Goal: Manage account settings

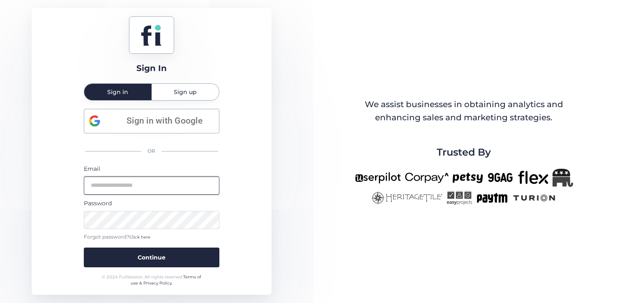
click at [148, 184] on input "email" at bounding box center [152, 186] width 136 height 18
type input "**********"
click at [84, 248] on button "Continue" at bounding box center [152, 258] width 136 height 20
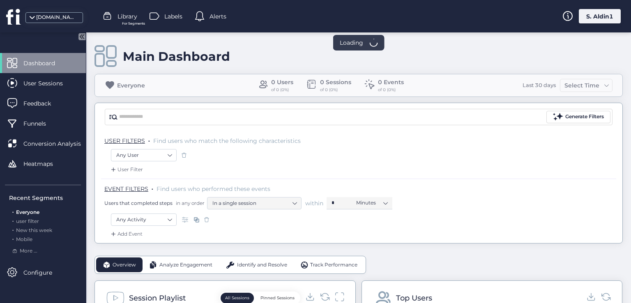
click at [595, 15] on div "S. Aldin1" at bounding box center [600, 16] width 42 height 14
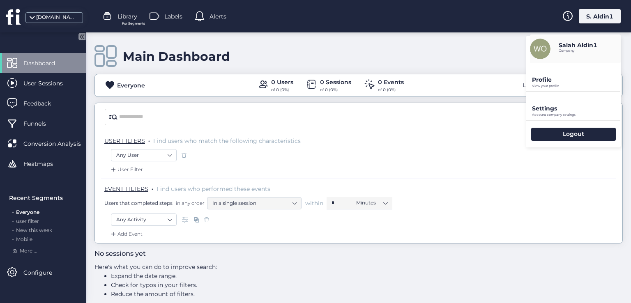
click at [572, 82] on p "Profile" at bounding box center [576, 79] width 89 height 7
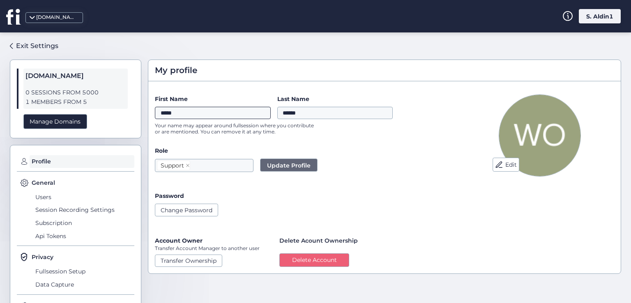
click at [182, 115] on input "*****" at bounding box center [213, 113] width 116 height 12
type input "*****"
click at [28, 42] on div "Exit Settings" at bounding box center [37, 46] width 42 height 10
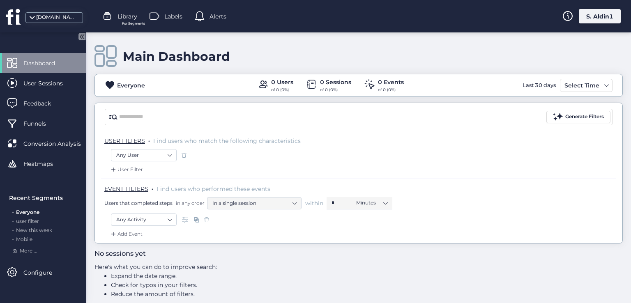
click at [602, 18] on div "S. Aldin1" at bounding box center [600, 16] width 42 height 14
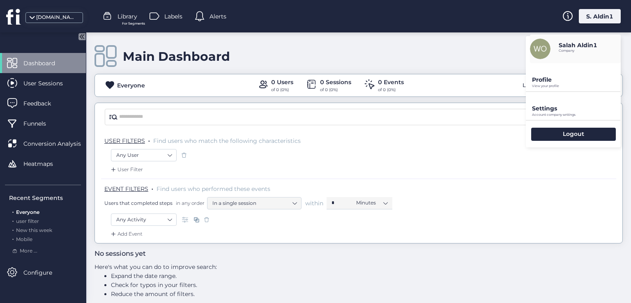
click at [550, 78] on p "Profile" at bounding box center [576, 79] width 89 height 7
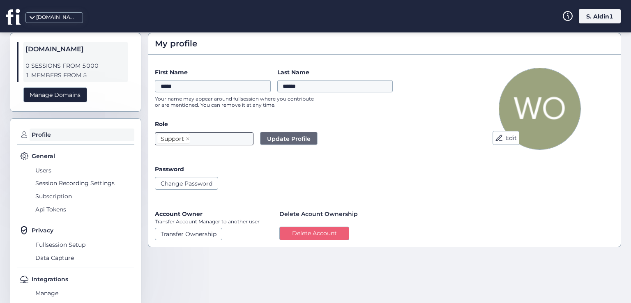
scroll to position [43, 0]
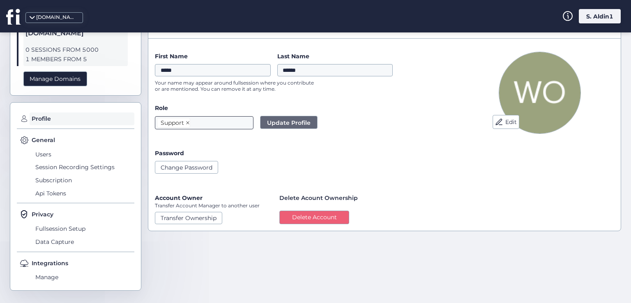
click at [187, 124] on span at bounding box center [188, 122] width 4 height 9
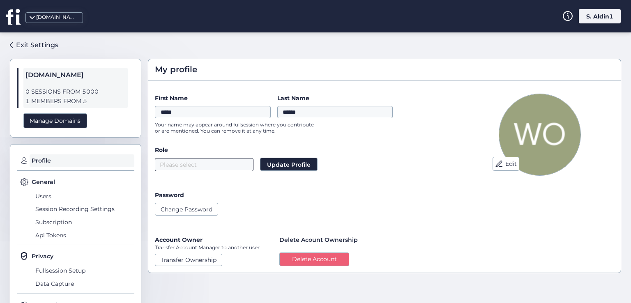
scroll to position [0, 0]
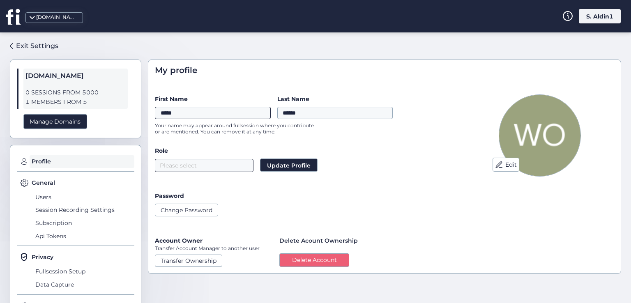
click at [191, 113] on input "*****" at bounding box center [213, 113] width 116 height 12
type input "******"
click at [36, 47] on div "Exit Settings" at bounding box center [37, 46] width 42 height 10
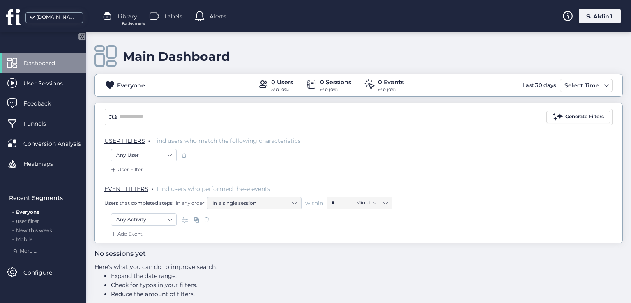
click at [613, 17] on div "S. Aldin1" at bounding box center [600, 16] width 42 height 14
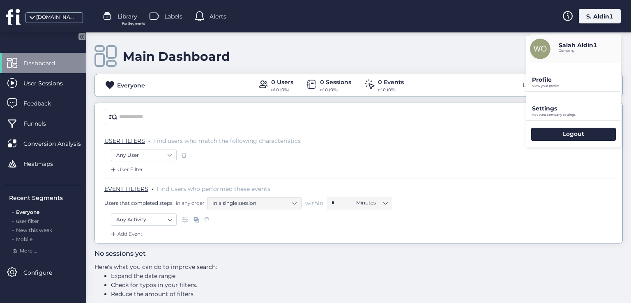
click at [464, 53] on div "Main Dashboard" at bounding box center [358, 56] width 528 height 23
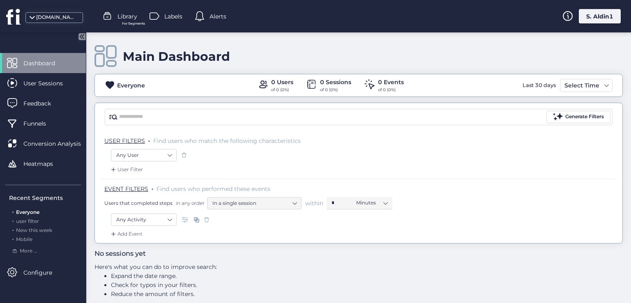
drag, startPoint x: 551, startPoint y: 50, endPoint x: 551, endPoint y: 56, distance: 6.2
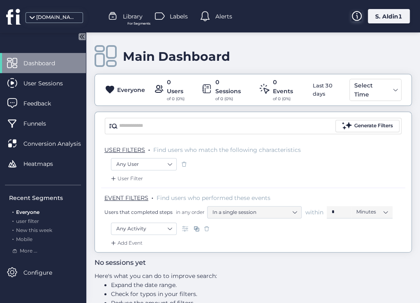
click at [356, 15] on icon at bounding box center [356, 16] width 10 height 10
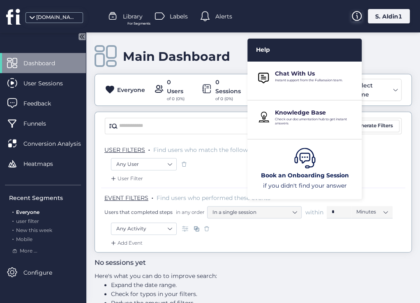
click at [355, 15] on icon at bounding box center [356, 16] width 10 height 10
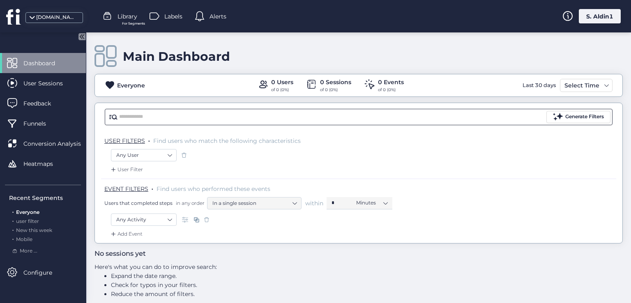
click at [126, 111] on input "text" at bounding box center [331, 117] width 425 height 12
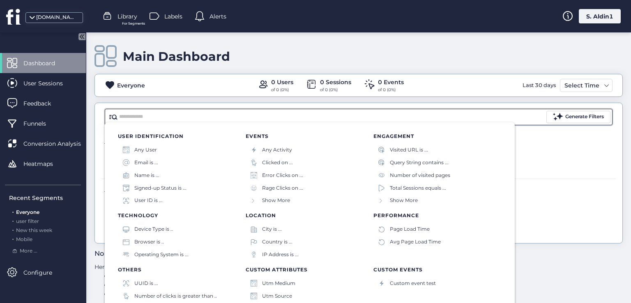
scroll to position [8, 0]
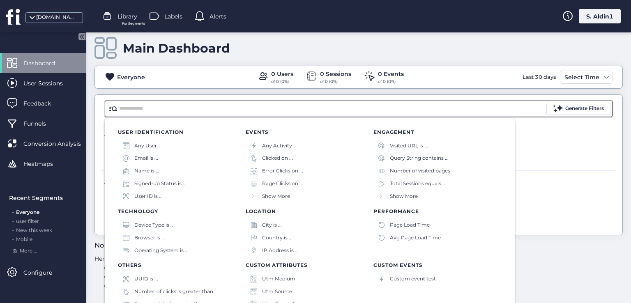
click at [136, 104] on input "text" at bounding box center [331, 109] width 425 height 12
click at [92, 125] on div "Main Dashboard Everyone 0 Users of 0 (0%) 0 Sessions of 0 (0%) 0 Events of 0 (0…" at bounding box center [358, 159] width 544 height 271
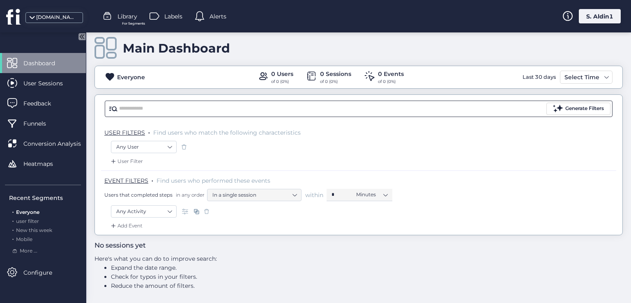
click at [141, 103] on input "text" at bounding box center [331, 109] width 425 height 12
